Goal: Task Accomplishment & Management: Complete application form

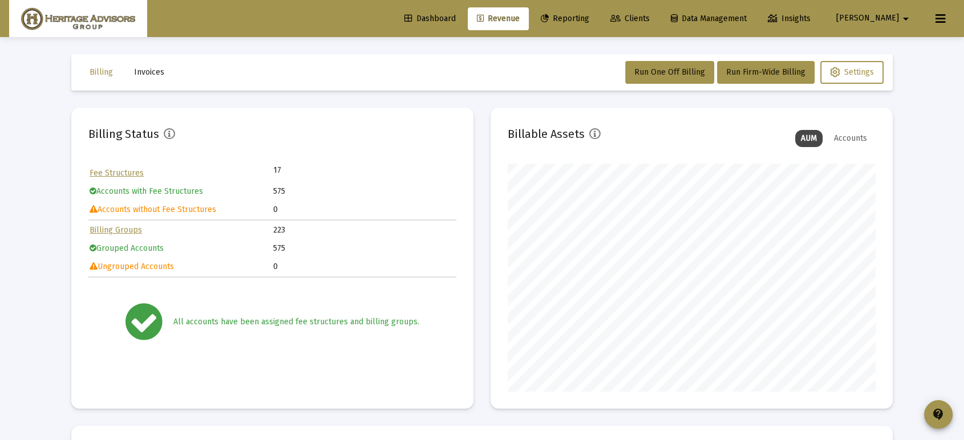
scroll to position [228, 367]
click at [669, 69] on span "Run One Off Billing" at bounding box center [669, 72] width 71 height 10
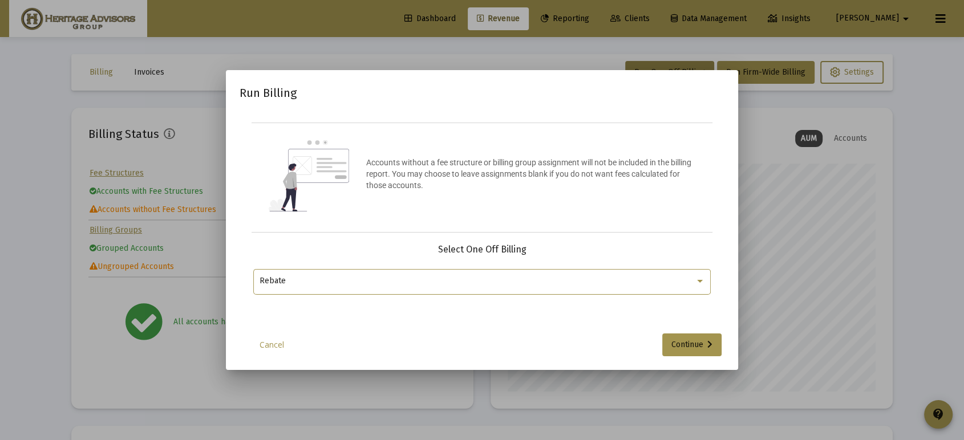
click at [571, 274] on div "Rebate" at bounding box center [483, 281] width 446 height 28
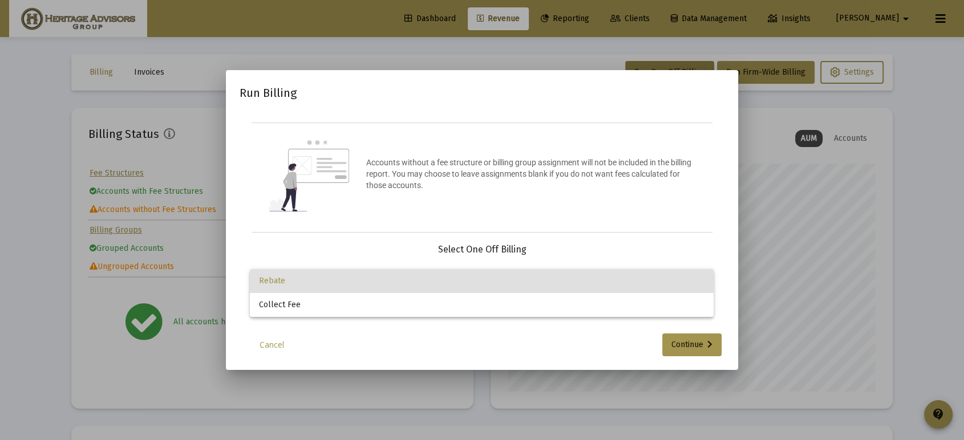
click at [610, 284] on span "Rebate" at bounding box center [482, 281] width 446 height 24
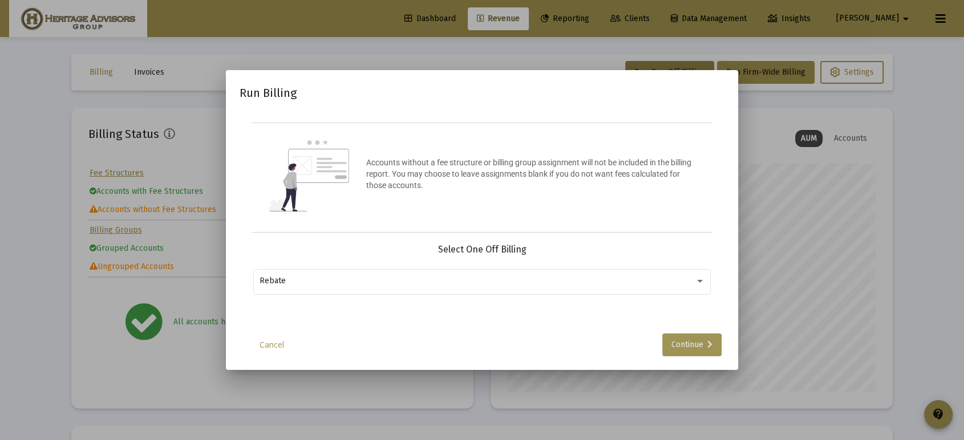
click at [690, 338] on div "Continue" at bounding box center [691, 345] width 41 height 23
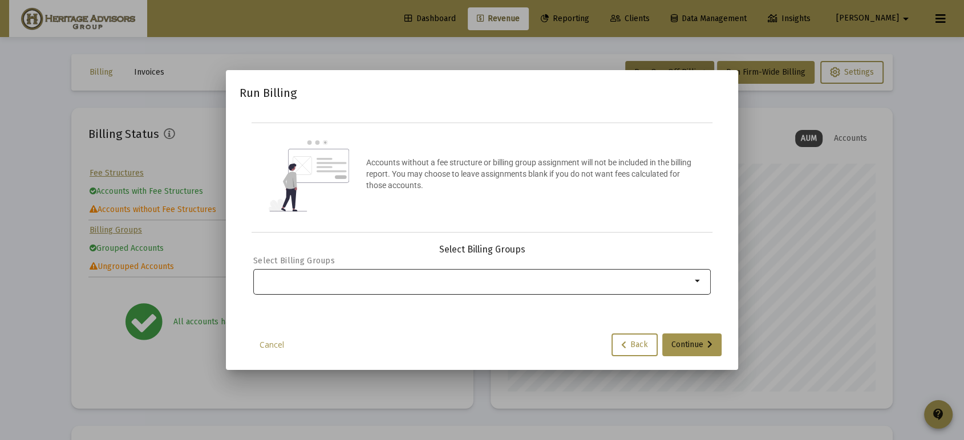
click at [475, 277] on input "Selection" at bounding box center [476, 281] width 432 height 9
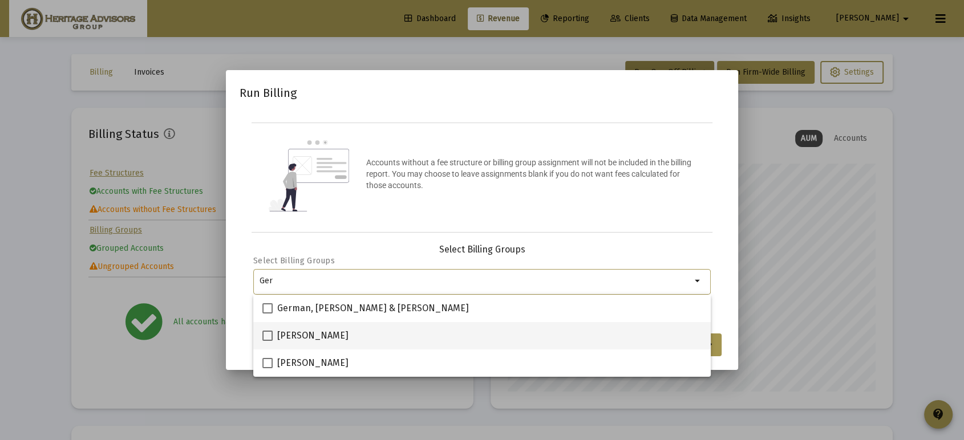
type input "Ger"
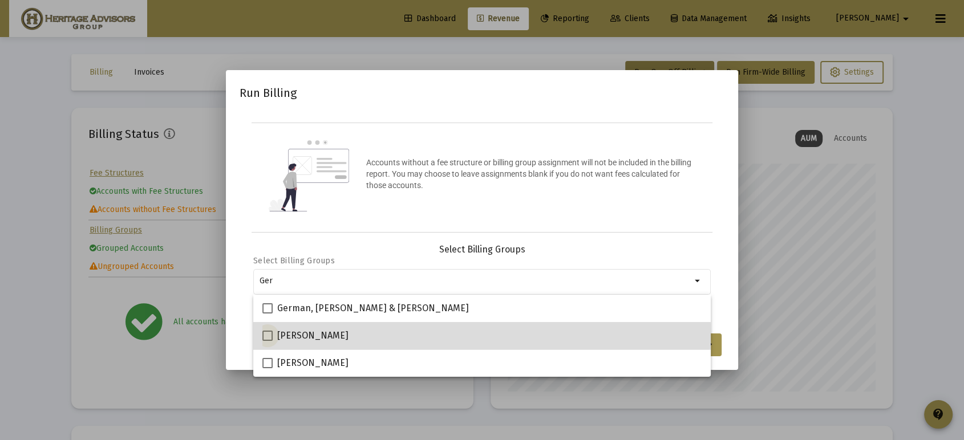
click at [275, 335] on label "[PERSON_NAME]" at bounding box center [305, 336] width 86 height 14
click at [268, 341] on input "[PERSON_NAME]" at bounding box center [267, 341] width 1 height 1
checkbox input "true"
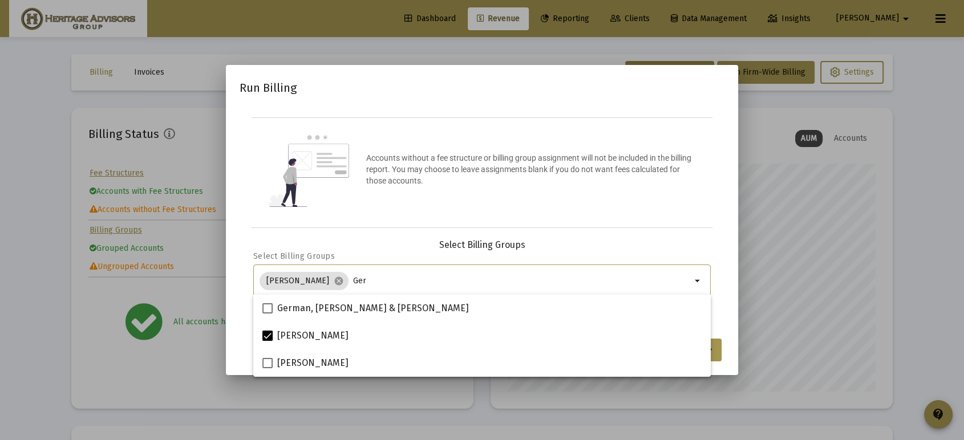
click at [410, 277] on input "Ger" at bounding box center [522, 281] width 338 height 9
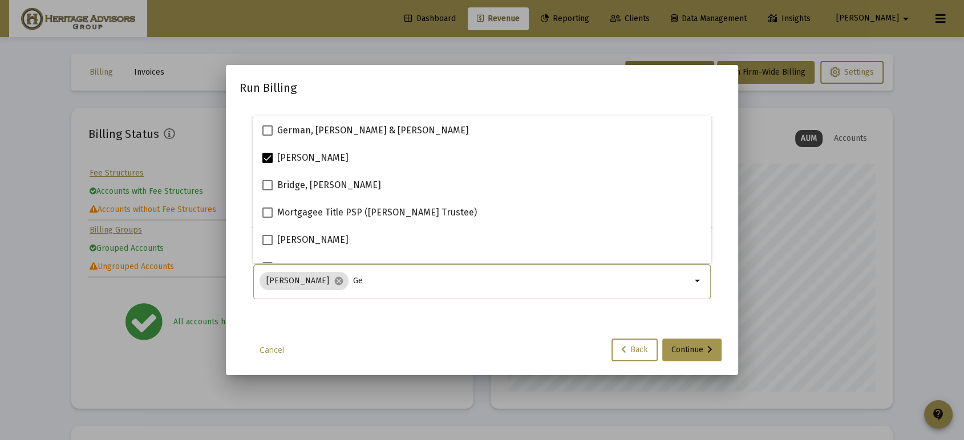
type input "G"
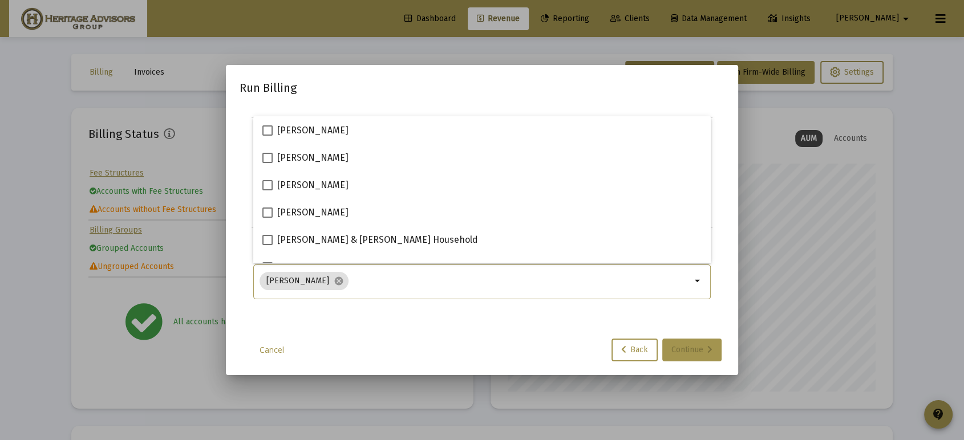
click at [681, 343] on div "Continue" at bounding box center [691, 350] width 41 height 23
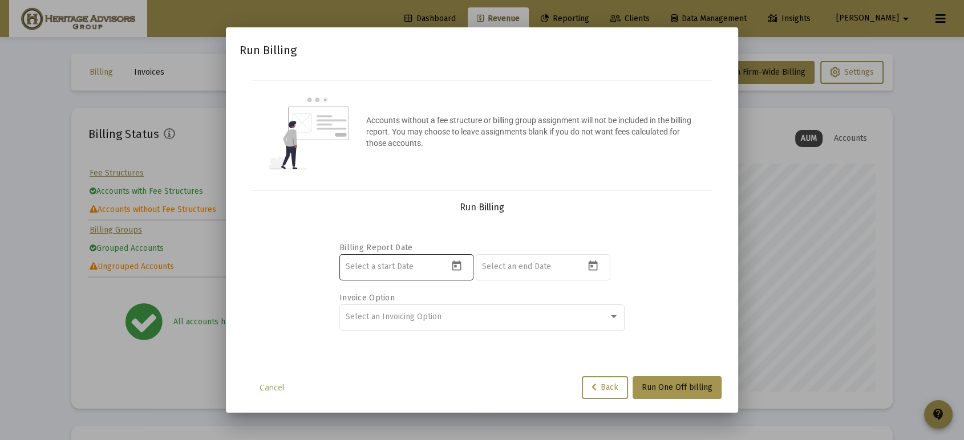
click at [382, 277] on div at bounding box center [397, 267] width 103 height 28
click at [456, 266] on icon "Open calendar" at bounding box center [456, 266] width 9 height 10
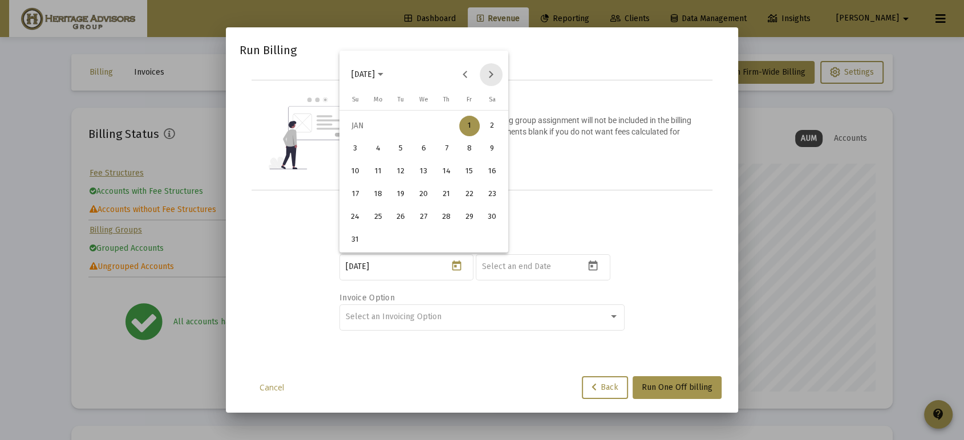
click at [488, 71] on button "Next month" at bounding box center [491, 74] width 23 height 23
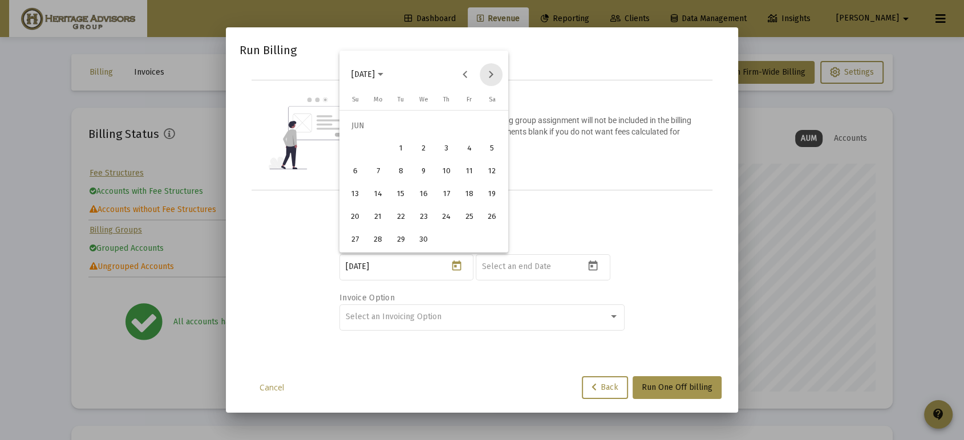
click at [488, 71] on button "Next month" at bounding box center [491, 74] width 23 height 23
click at [383, 72] on span "[DATE]" at bounding box center [367, 75] width 32 height 10
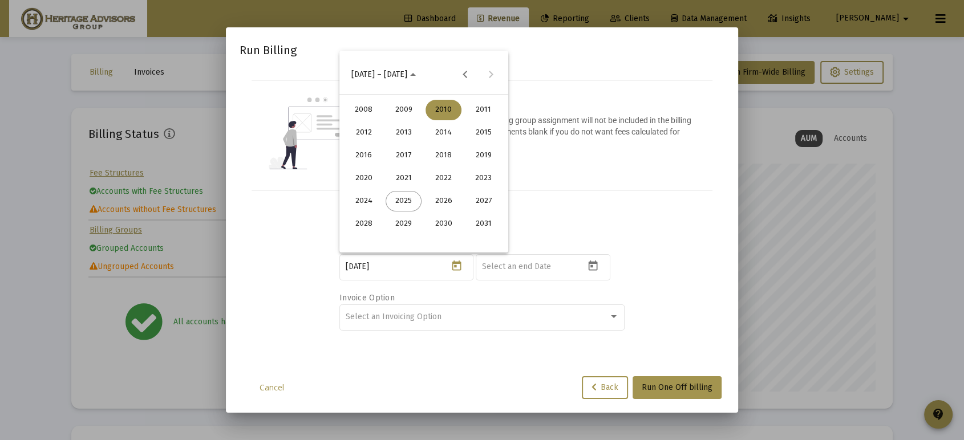
click at [402, 199] on div "2025" at bounding box center [404, 201] width 36 height 21
click at [397, 176] on div "OCT" at bounding box center [404, 178] width 36 height 21
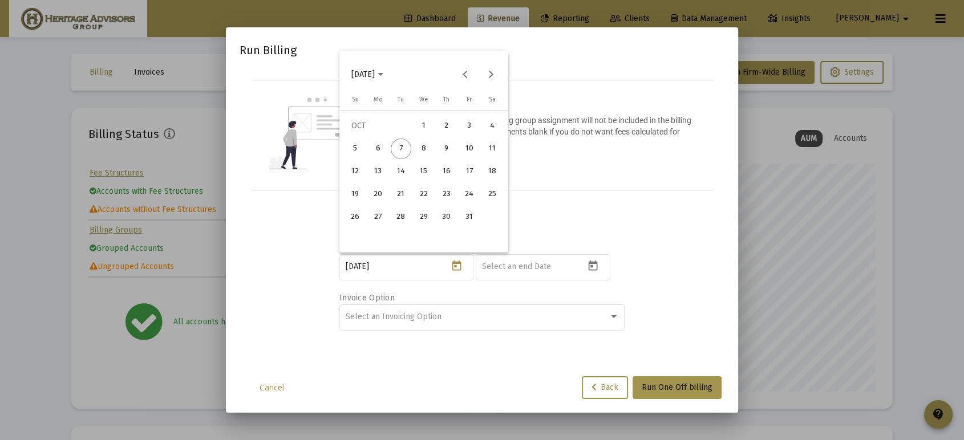
click at [427, 149] on div "8" at bounding box center [424, 149] width 21 height 21
type input "[DATE]"
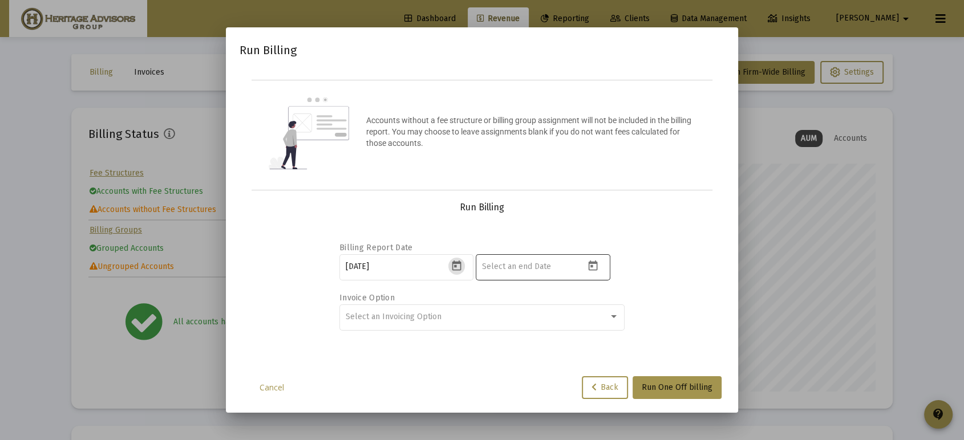
click at [493, 274] on div at bounding box center [533, 267] width 103 height 28
click at [596, 271] on icon "Open calendar" at bounding box center [593, 266] width 12 height 12
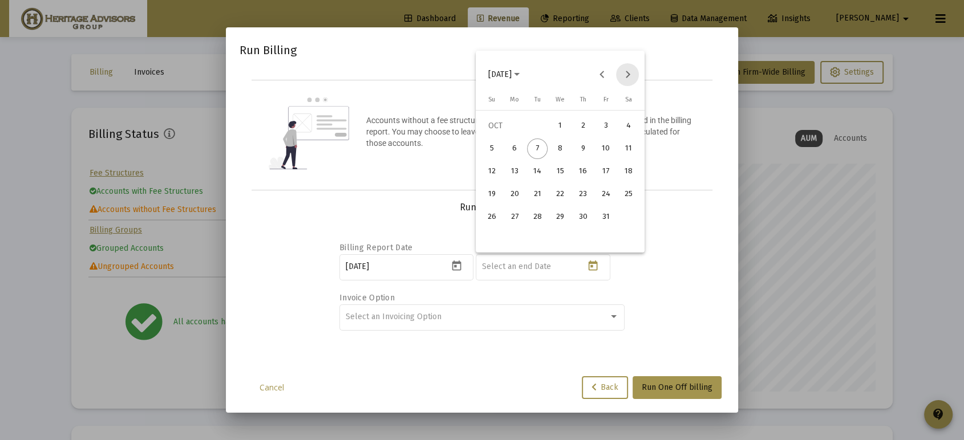
click at [633, 76] on button "Next month" at bounding box center [627, 74] width 23 height 23
click at [610, 75] on button "Previous month" at bounding box center [601, 74] width 23 height 23
click at [561, 250] on div "31" at bounding box center [560, 240] width 21 height 21
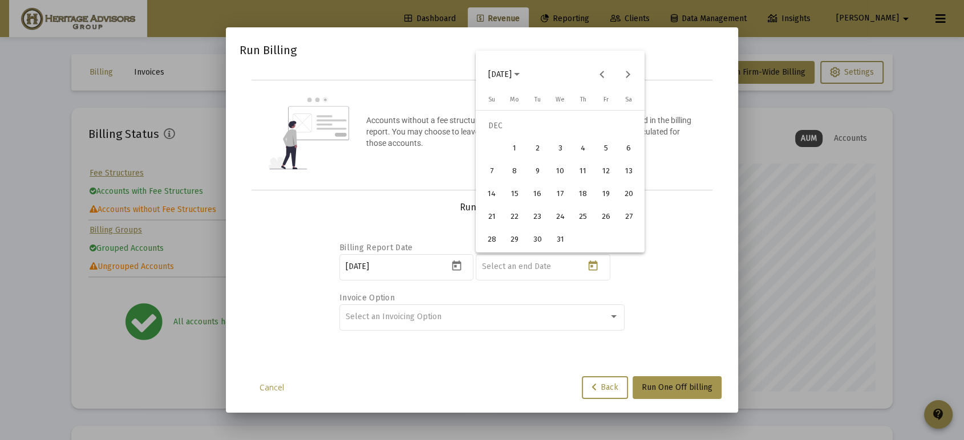
type input "[DATE]"
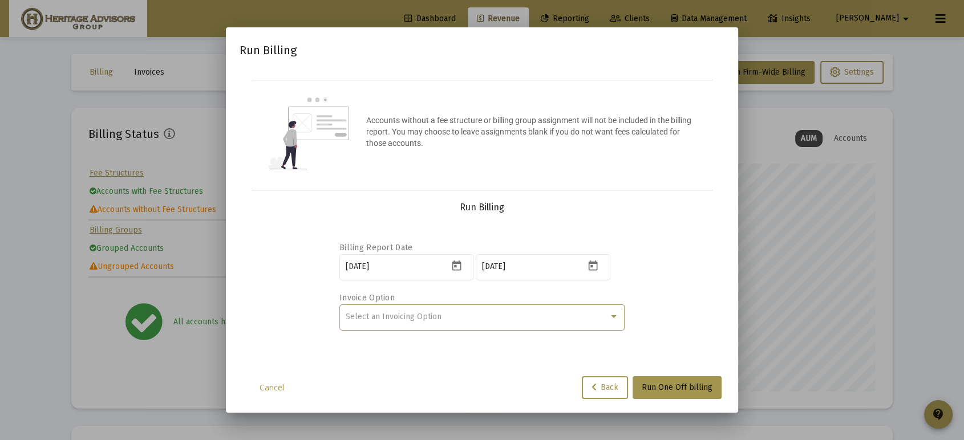
click at [484, 313] on div "Select an Invoicing Option" at bounding box center [477, 317] width 263 height 9
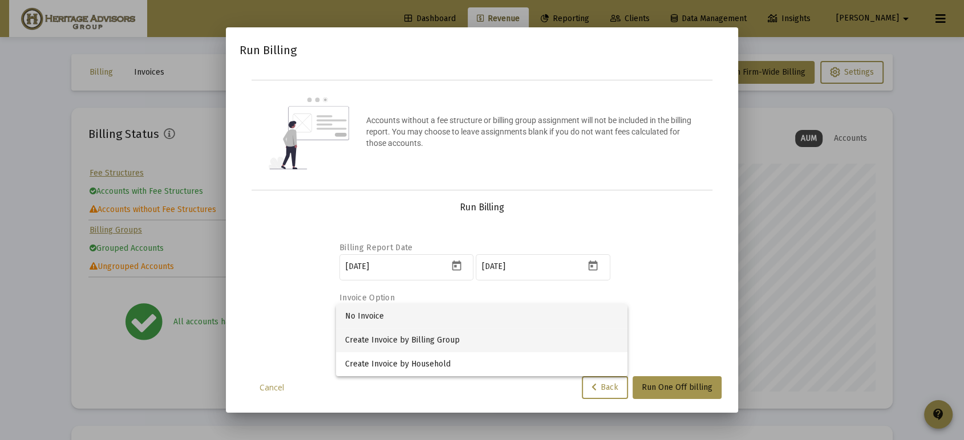
click at [433, 346] on span "Create Invoice by Billing Group" at bounding box center [481, 341] width 273 height 24
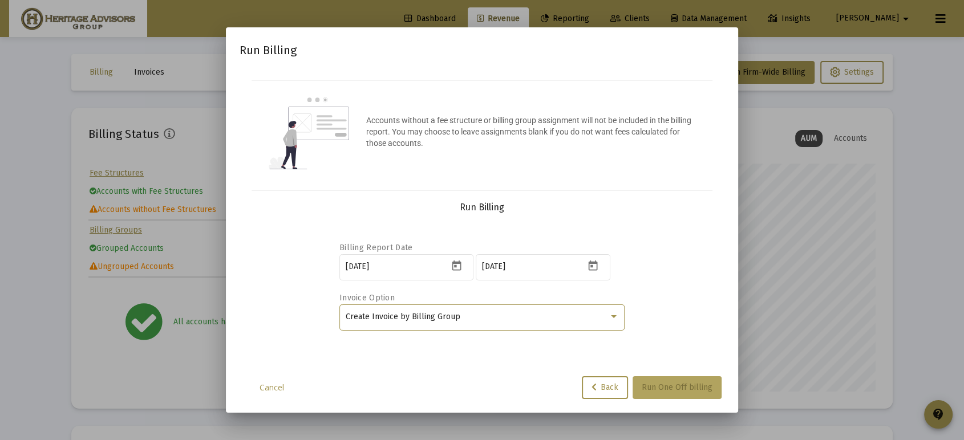
click at [652, 387] on span "Run One Off billing" at bounding box center [677, 388] width 71 height 10
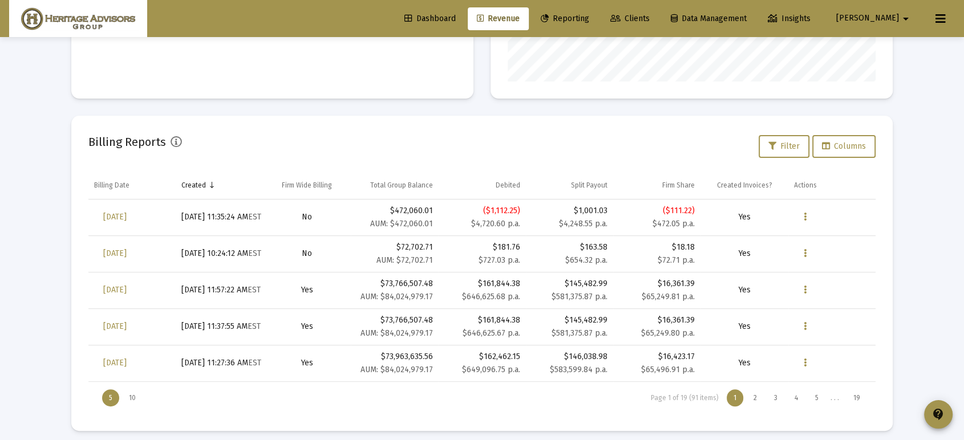
scroll to position [312, 0]
click at [804, 220] on icon "Data grid" at bounding box center [805, 216] width 3 height 14
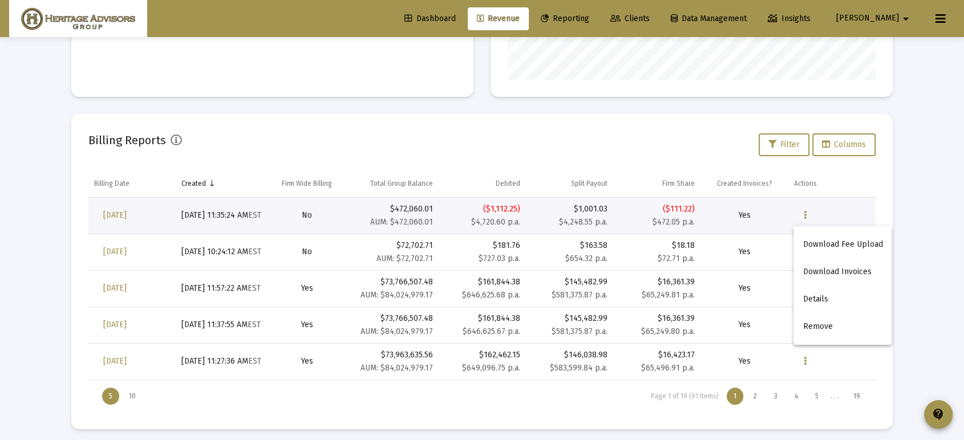
click at [812, 264] on button "Download Invoices" at bounding box center [843, 271] width 98 height 27
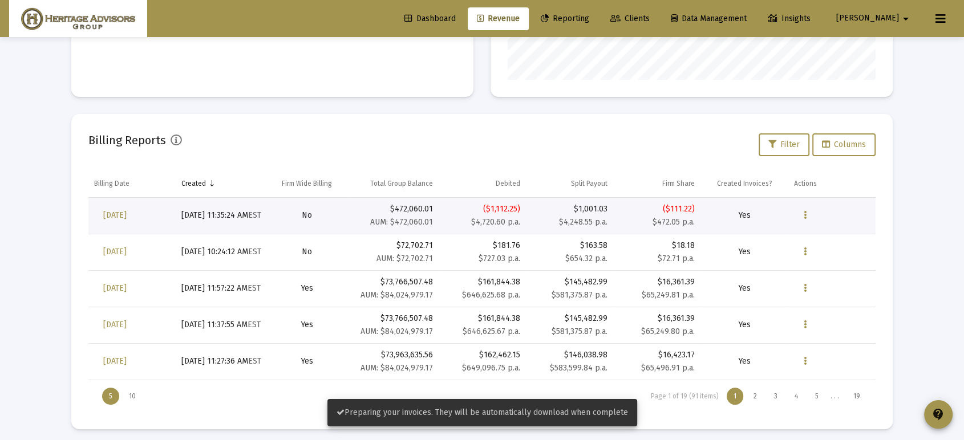
click at [515, 422] on snack-bar-container "Preparing your invoices. They will be automatically download when complete" at bounding box center [482, 412] width 310 height 27
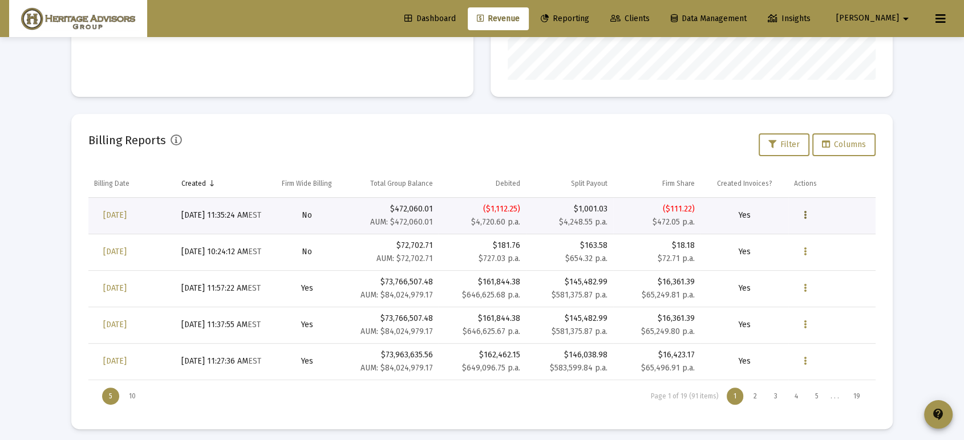
click at [811, 213] on button "Data grid" at bounding box center [805, 215] width 23 height 23
click at [832, 259] on button "Download Invoices" at bounding box center [843, 271] width 98 height 27
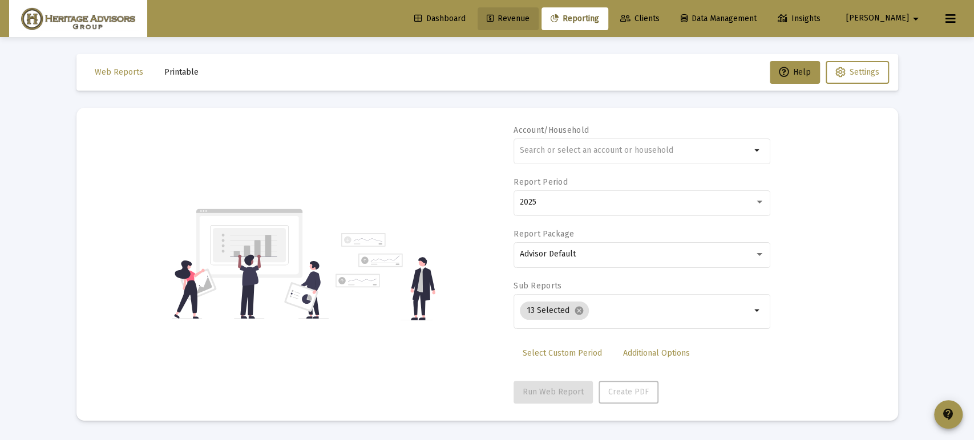
click at [529, 18] on span "Revenue" at bounding box center [508, 19] width 43 height 10
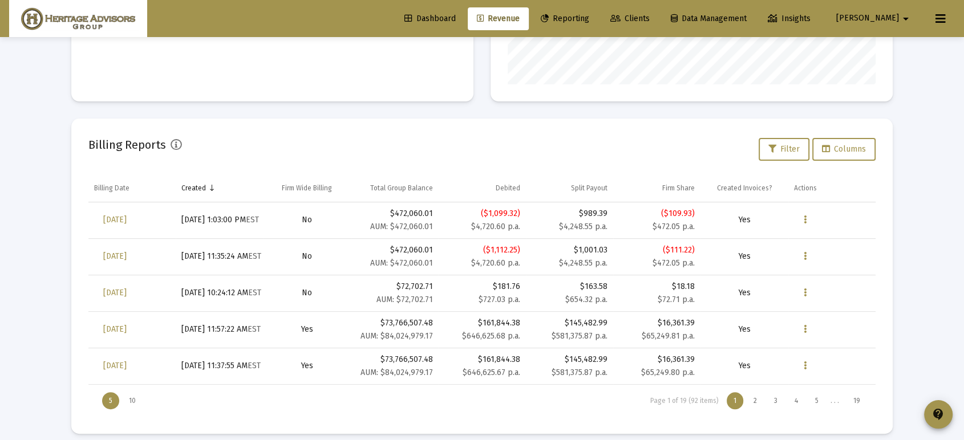
scroll to position [317, 0]
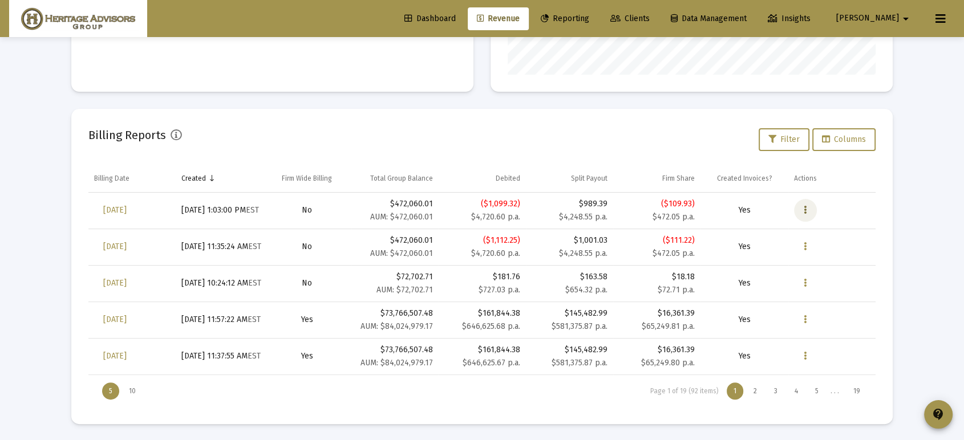
click at [804, 209] on icon "Data grid" at bounding box center [805, 211] width 3 height 14
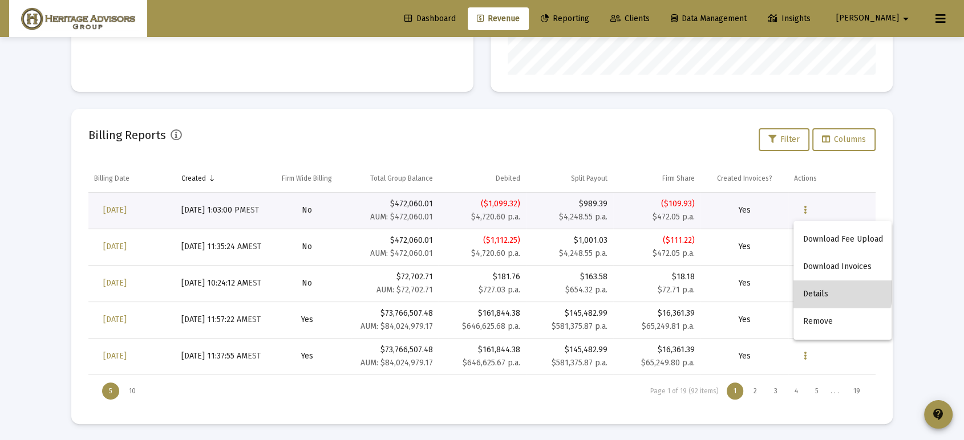
click at [814, 285] on button "Details" at bounding box center [843, 294] width 98 height 27
